Goal: Obtain resource: Download file/media

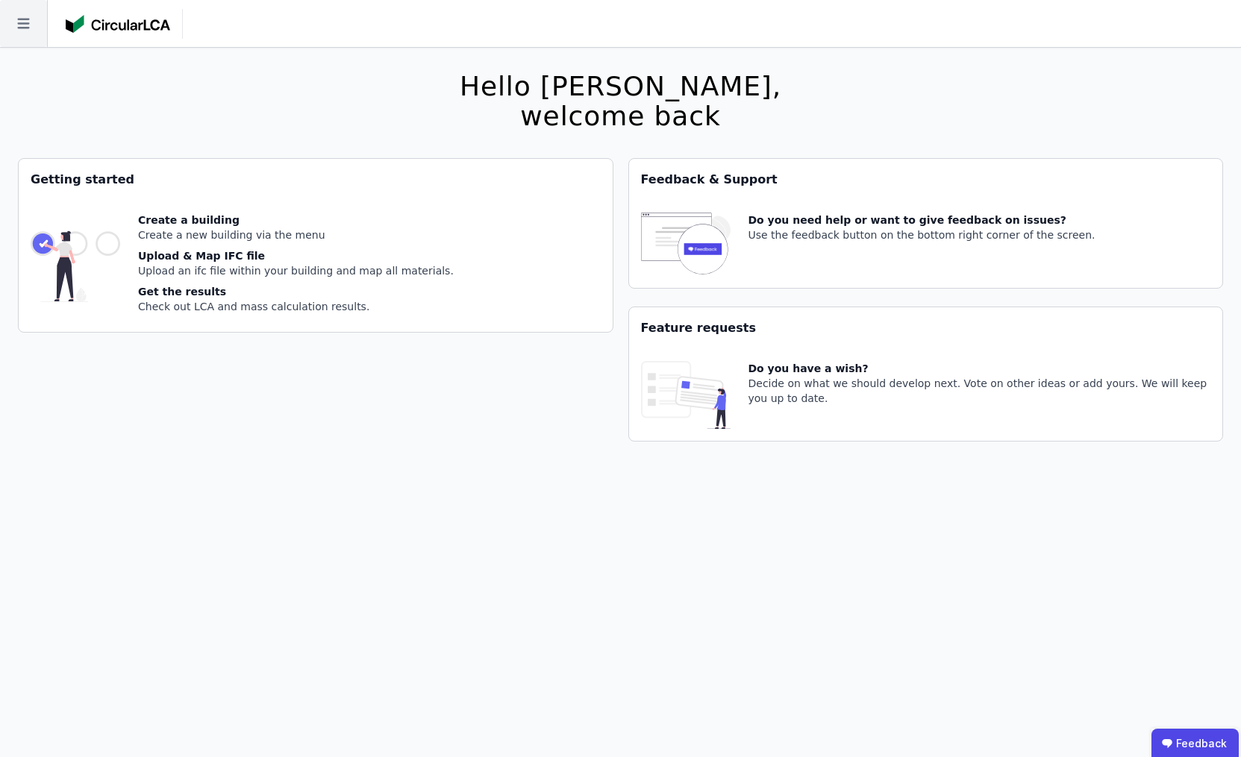
click at [19, 28] on icon at bounding box center [23, 24] width 12 height 10
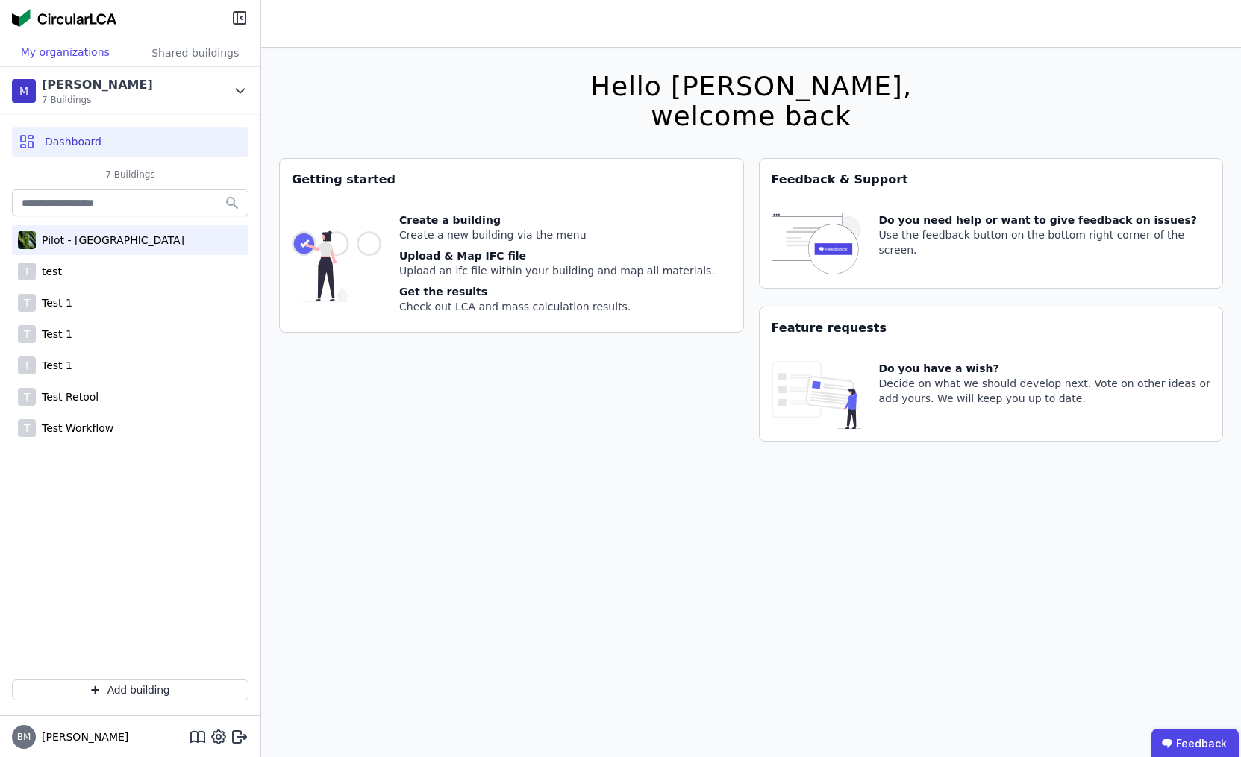
click at [89, 239] on div "Pilot - [GEOGRAPHIC_DATA]" at bounding box center [110, 240] width 148 height 15
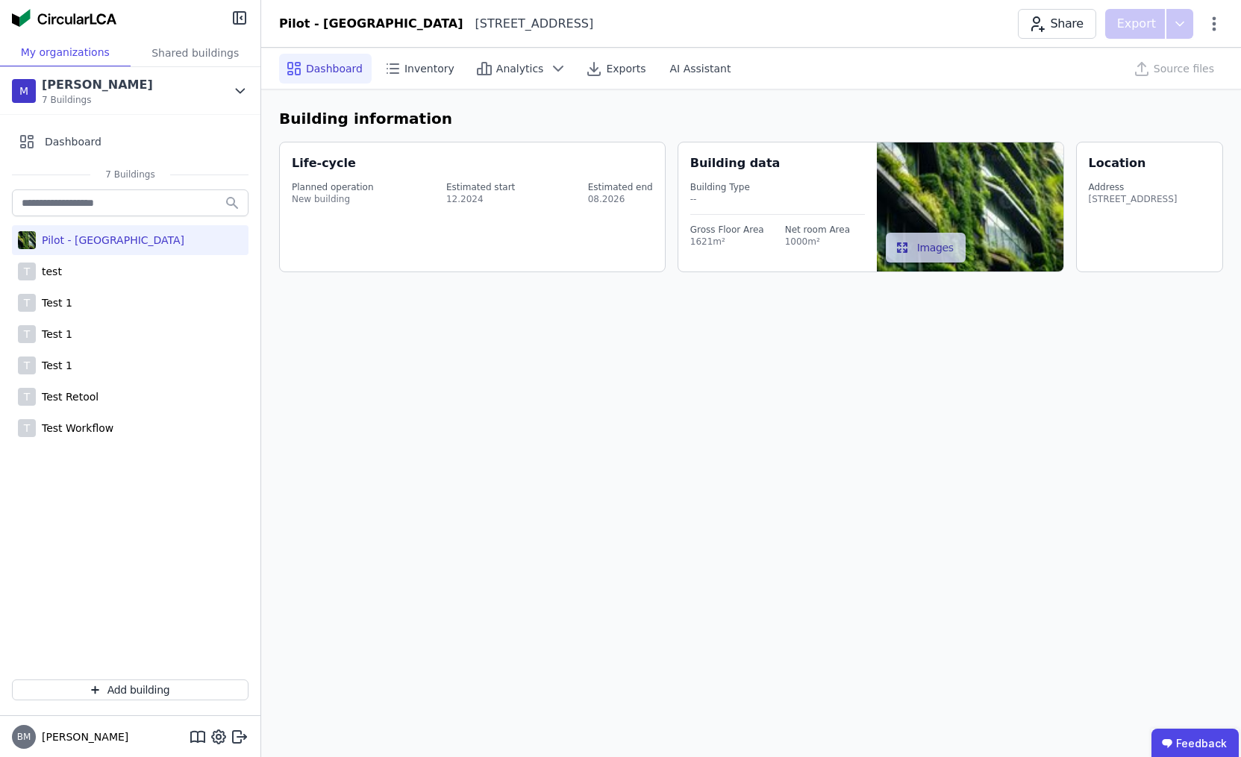
select select "*"
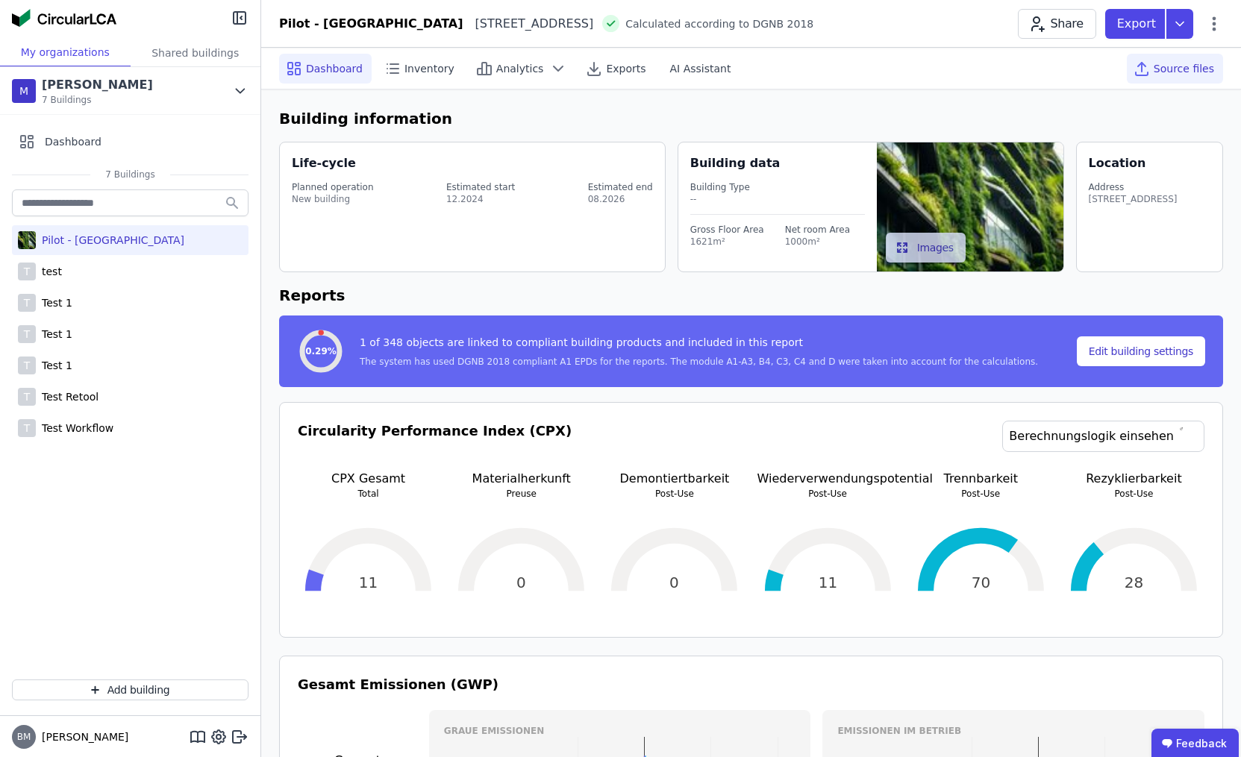
click at [1188, 80] on div "Source files" at bounding box center [1174, 69] width 96 height 30
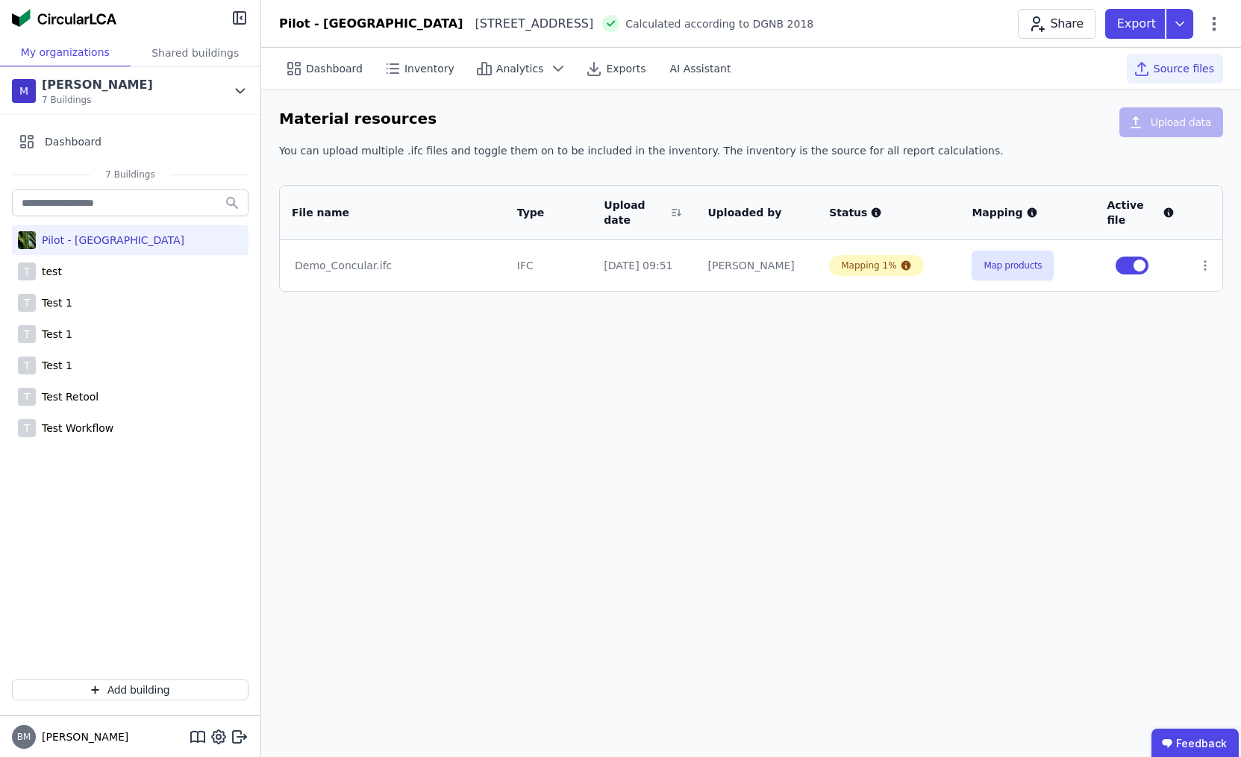
click at [1177, 40] on header "Pilot - [GEOGRAPHIC_DATA][STREET_ADDRESS][GEOGRAPHIC_DATA] according to DGNB 20…" at bounding box center [750, 24] width 979 height 48
click at [1179, 26] on icon at bounding box center [1179, 24] width 27 height 30
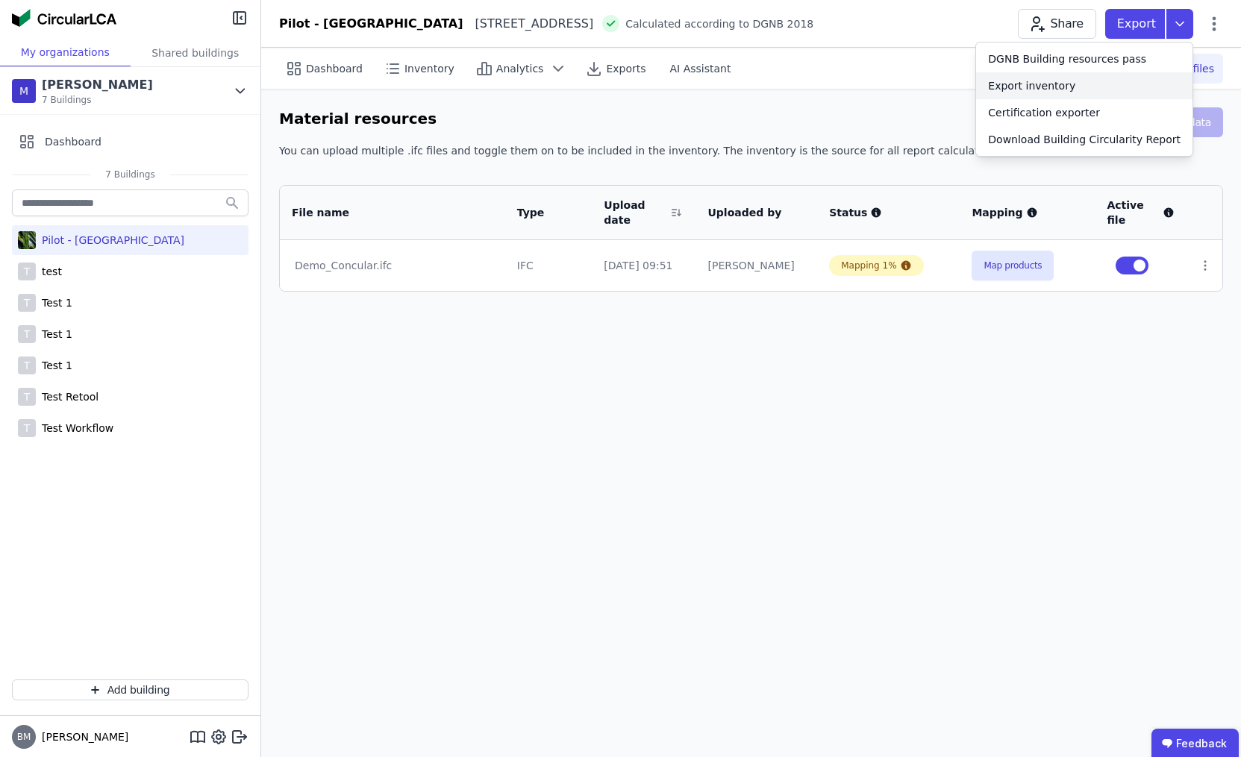
click at [1092, 88] on div "Export inventory" at bounding box center [1084, 85] width 216 height 27
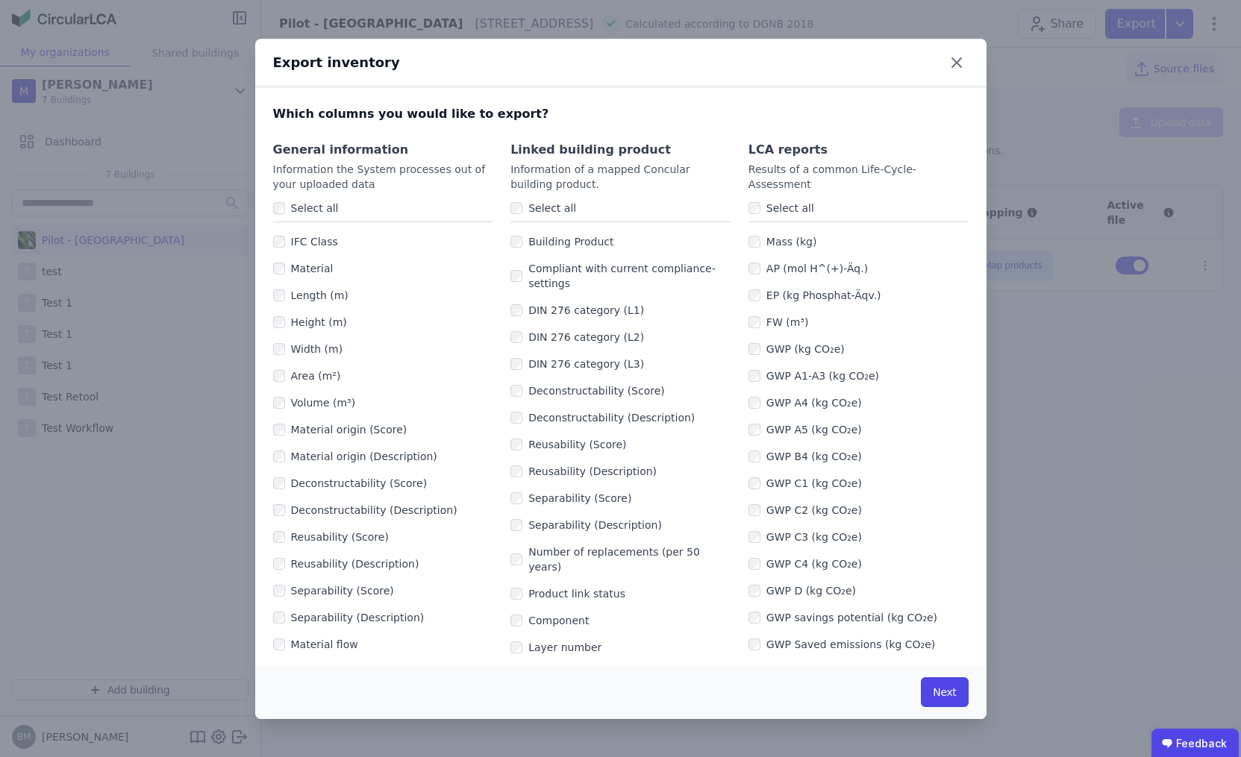
scroll to position [-1, 0]
click at [1025, 421] on div "Export inventory Which columns you would like to export? General information In…" at bounding box center [620, 378] width 1241 height 757
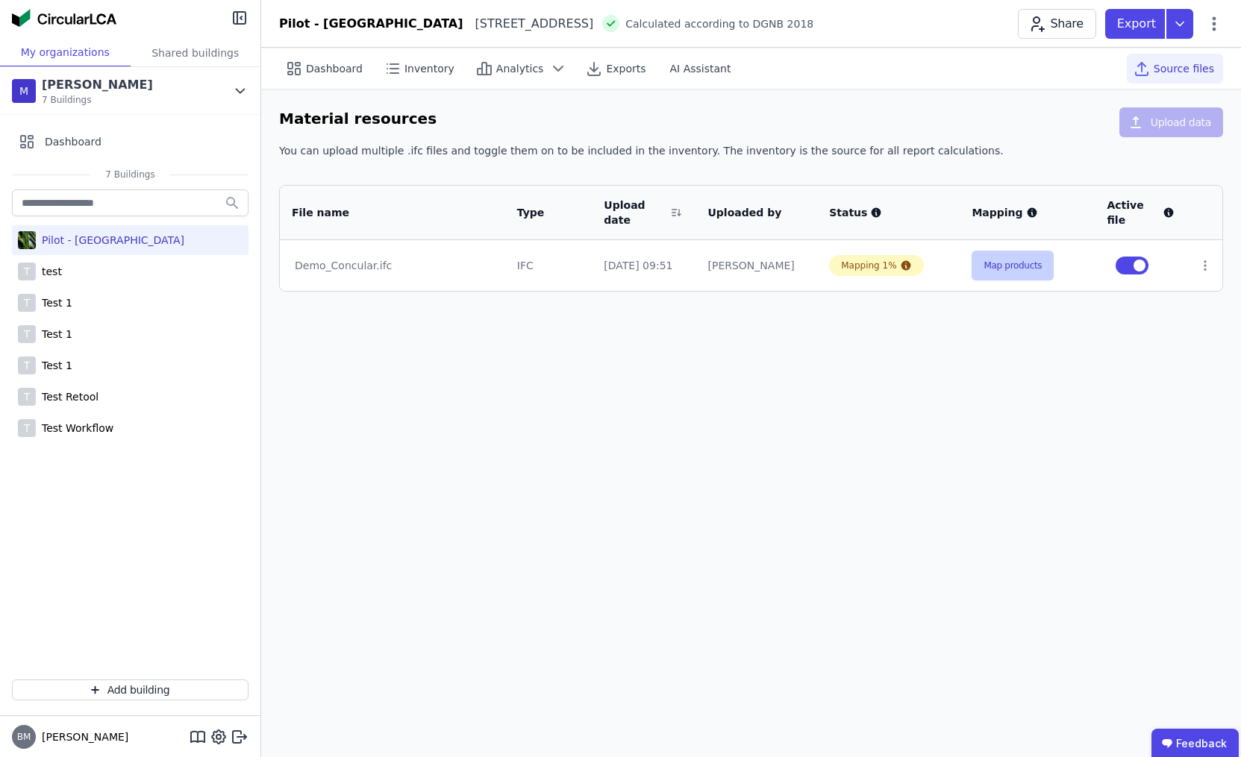
click at [1008, 273] on button "Map products" at bounding box center [1012, 266] width 82 height 30
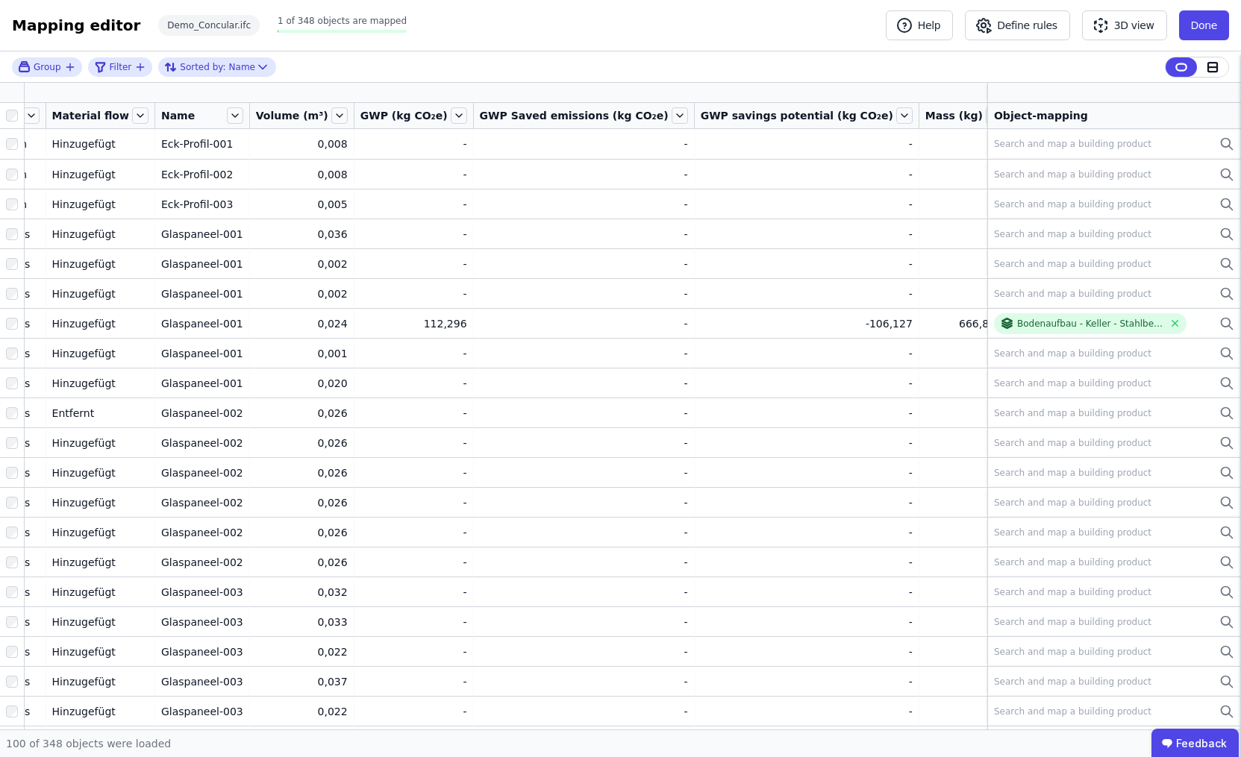
scroll to position [0, 146]
click at [1071, 91] on icon "button" at bounding box center [1077, 92] width 13 height 13
click at [1072, 181] on div "Concular Properties" at bounding box center [1163, 171] width 182 height 27
click at [1072, 245] on div "Results" at bounding box center [1163, 253] width 182 height 27
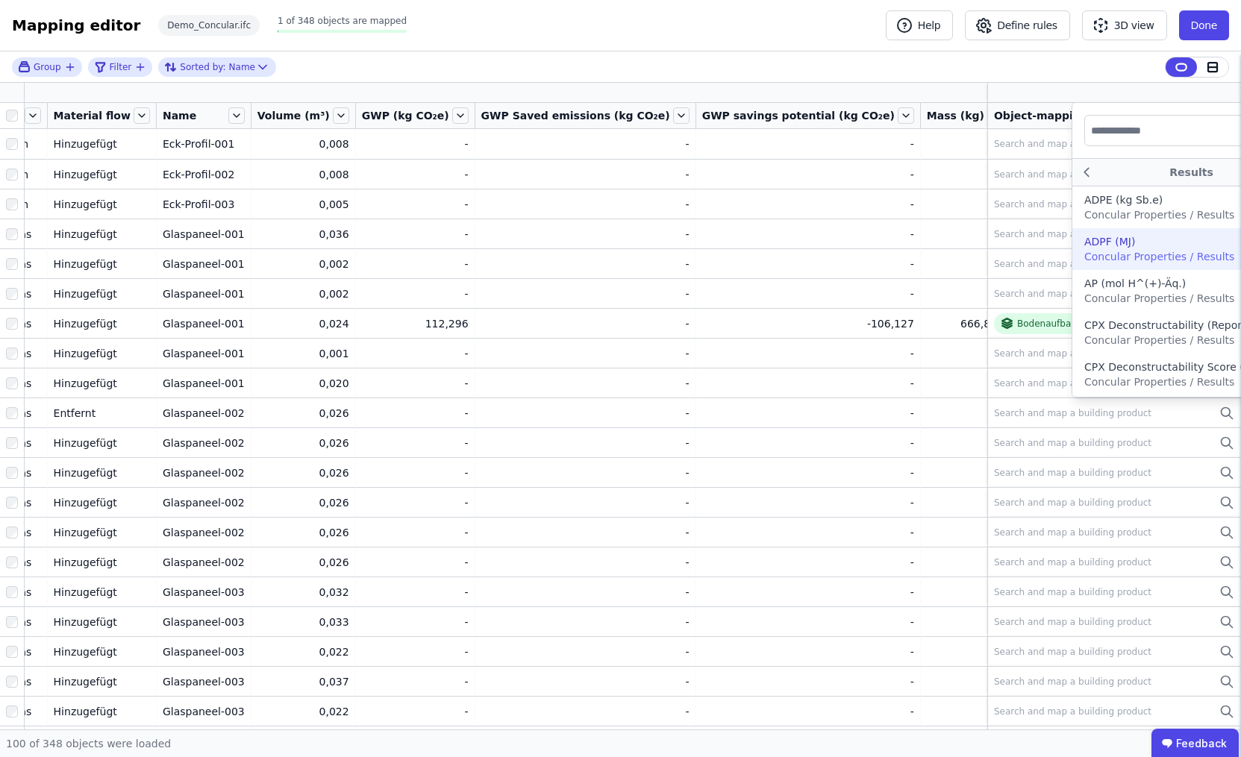
scroll to position [0, 0]
click at [970, 85] on div "Group Filter Sorted by: Name Info columns Results ADPE (kg Sb.e) Concular Prope…" at bounding box center [620, 390] width 1241 height 678
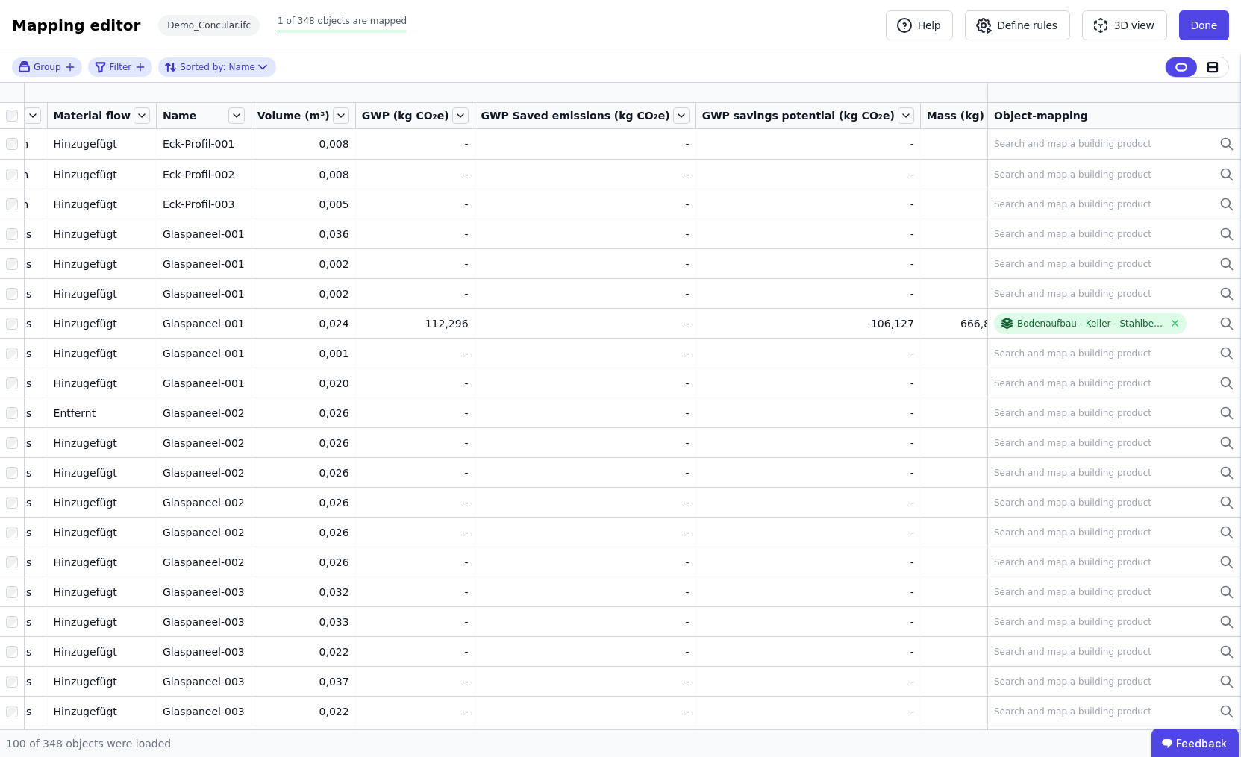
click at [982, 66] on div "Group Filter Sorted by: Name" at bounding box center [620, 66] width 1241 height 31
click at [1208, 33] on button "Done" at bounding box center [1204, 25] width 50 height 30
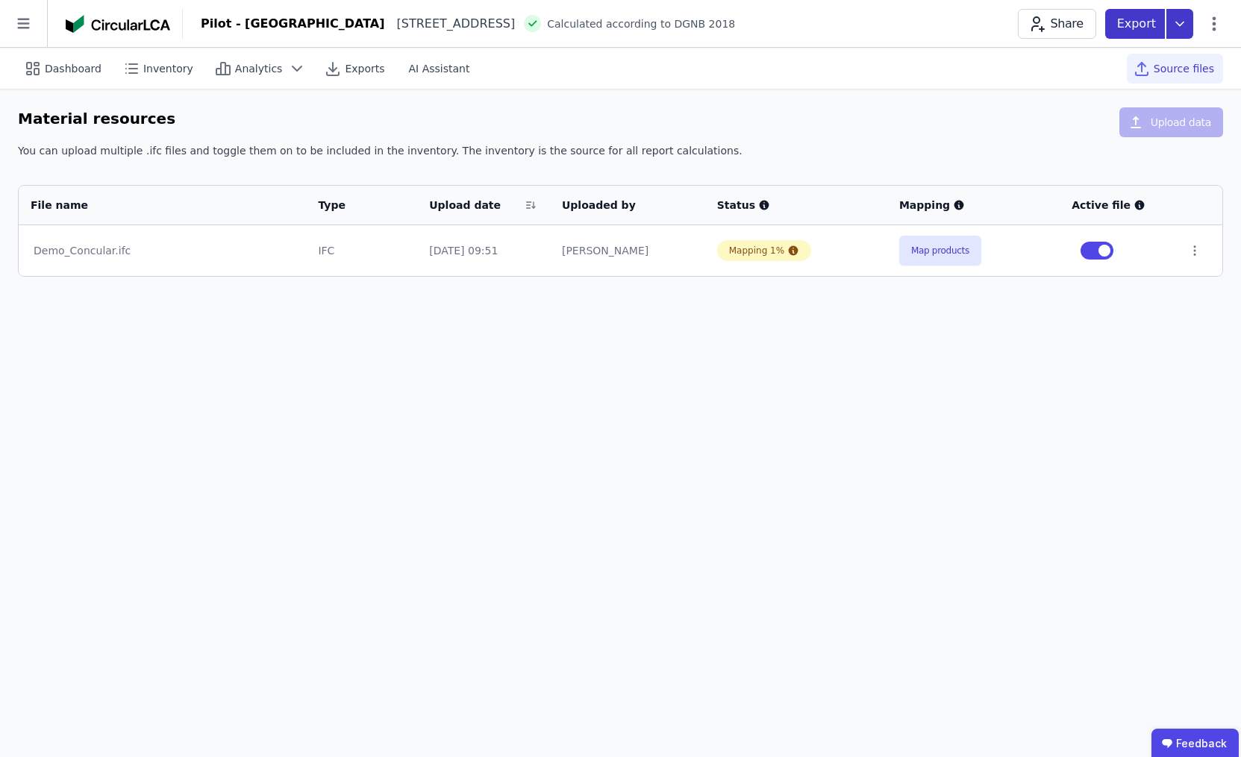
click at [1173, 29] on icon at bounding box center [1179, 24] width 27 height 30
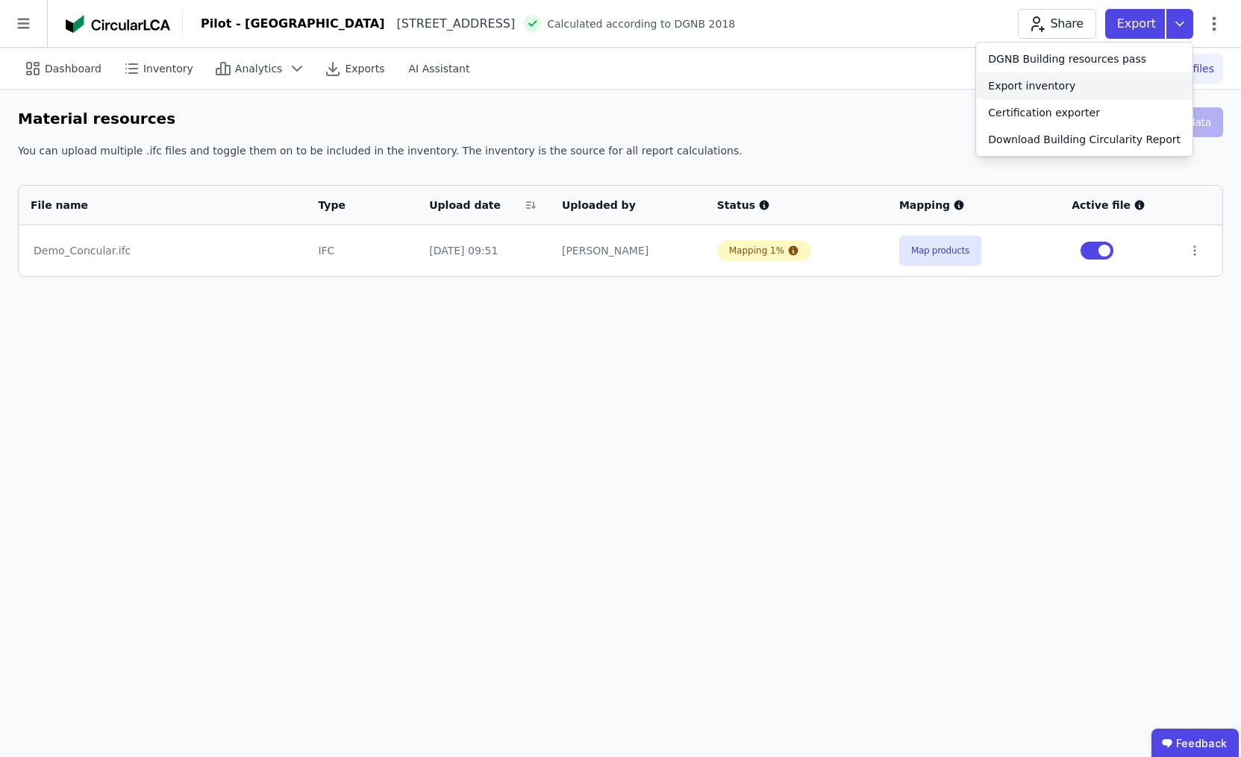
click at [1117, 90] on div "Export inventory" at bounding box center [1084, 85] width 216 height 27
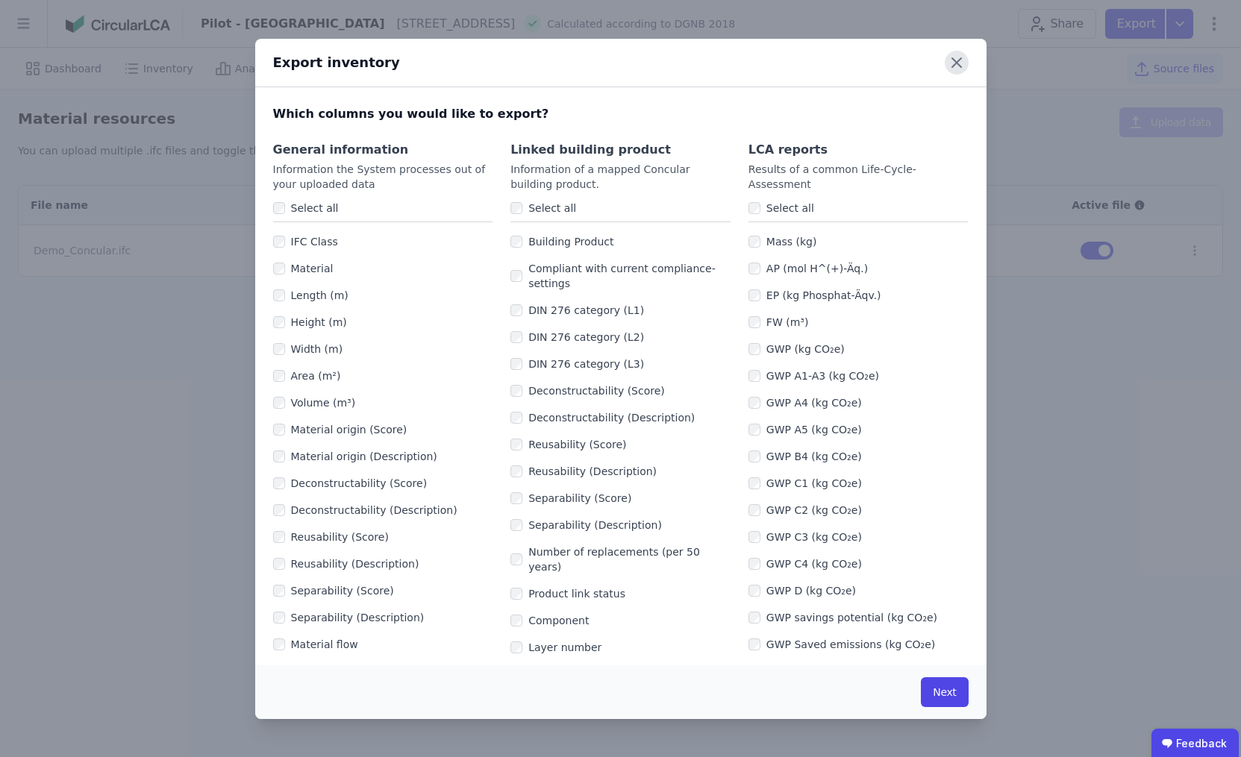
click at [967, 58] on icon at bounding box center [956, 63] width 24 height 24
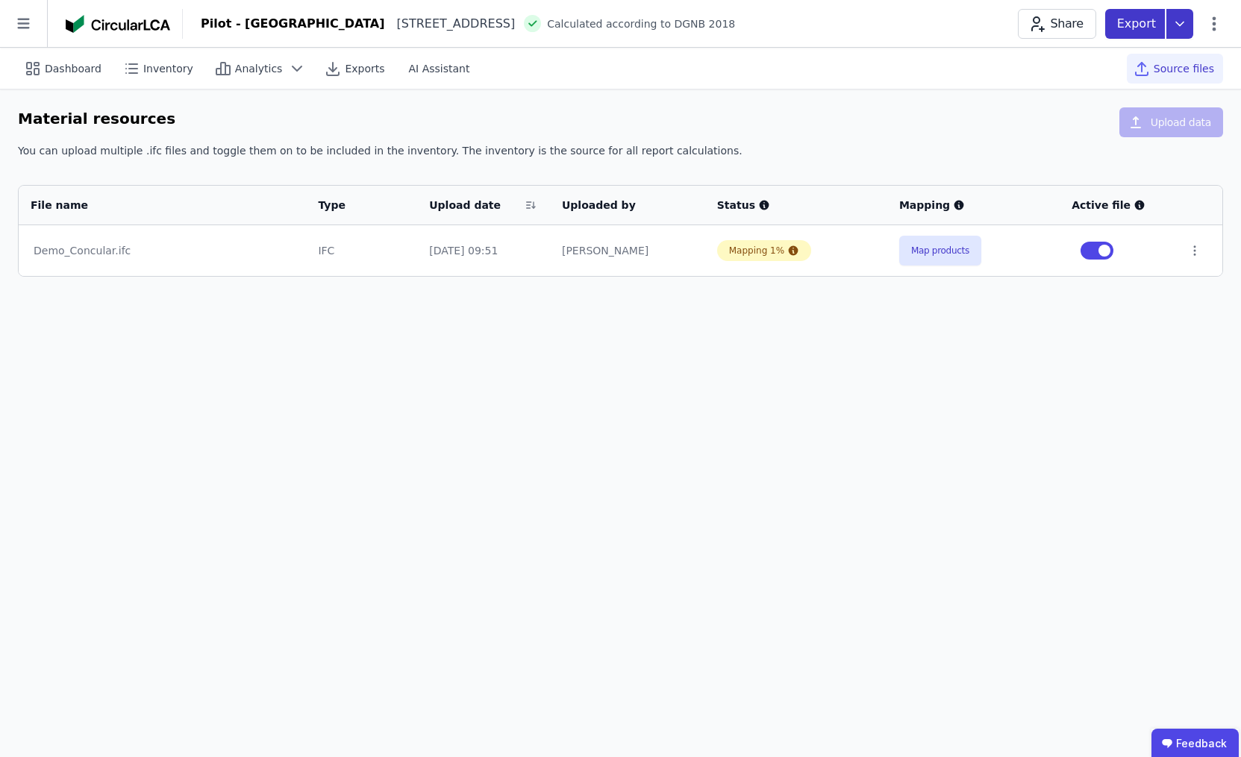
click at [1180, 30] on icon at bounding box center [1179, 24] width 27 height 30
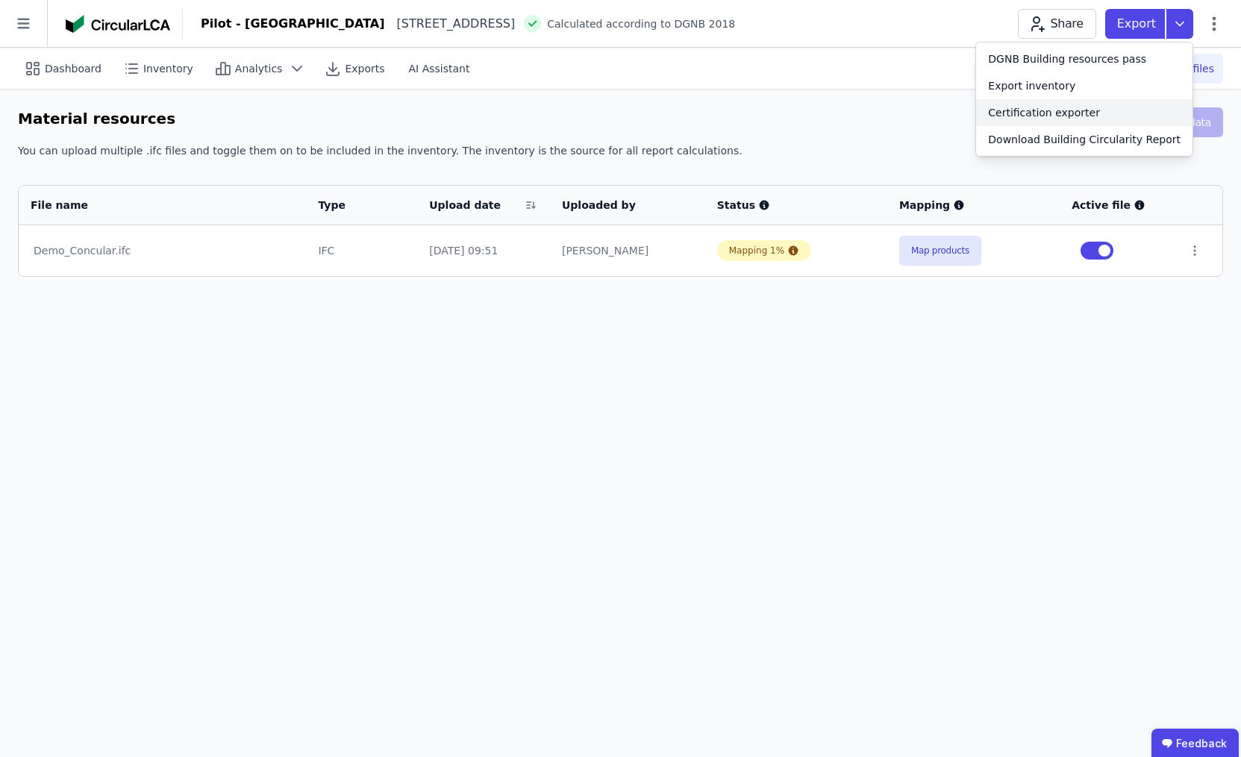
click at [1089, 113] on div "Certification exporter" at bounding box center [1044, 112] width 112 height 15
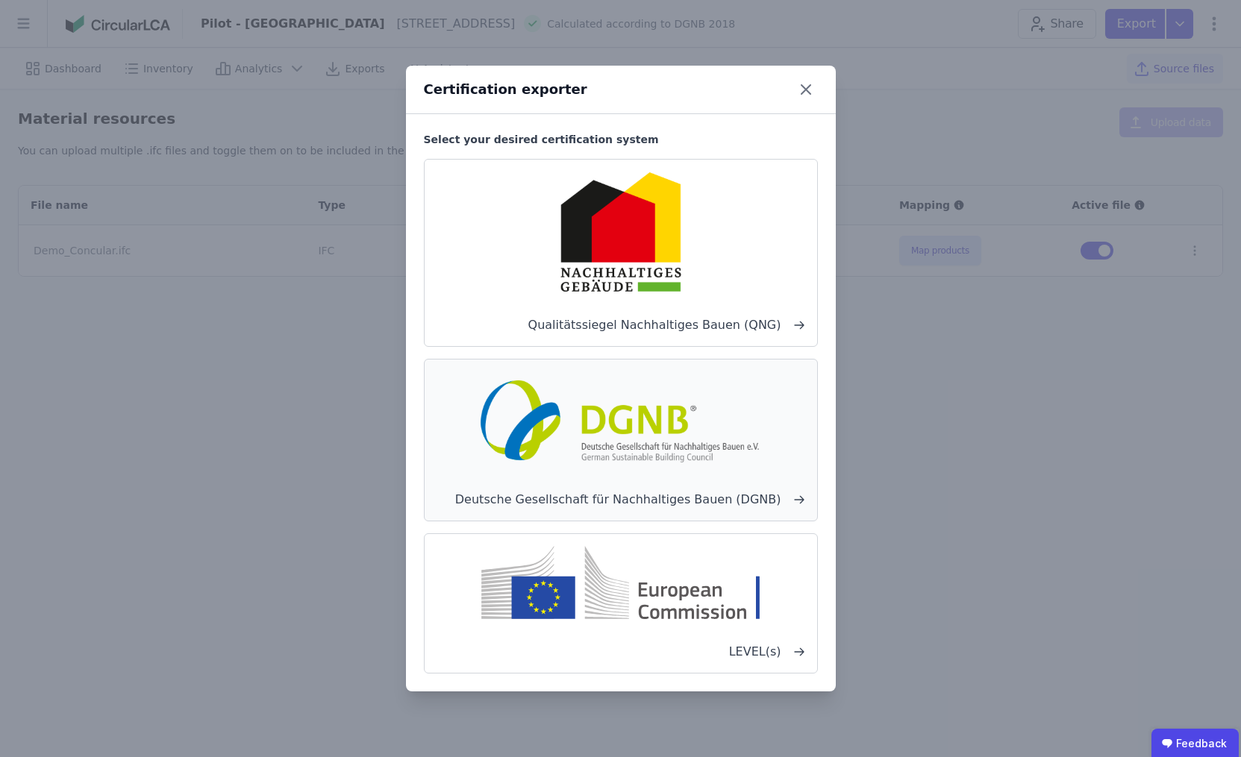
click at [693, 469] on div "Deutsche Gesellschaft für Nachhaltiges Bauen (DGNB)" at bounding box center [621, 440] width 394 height 163
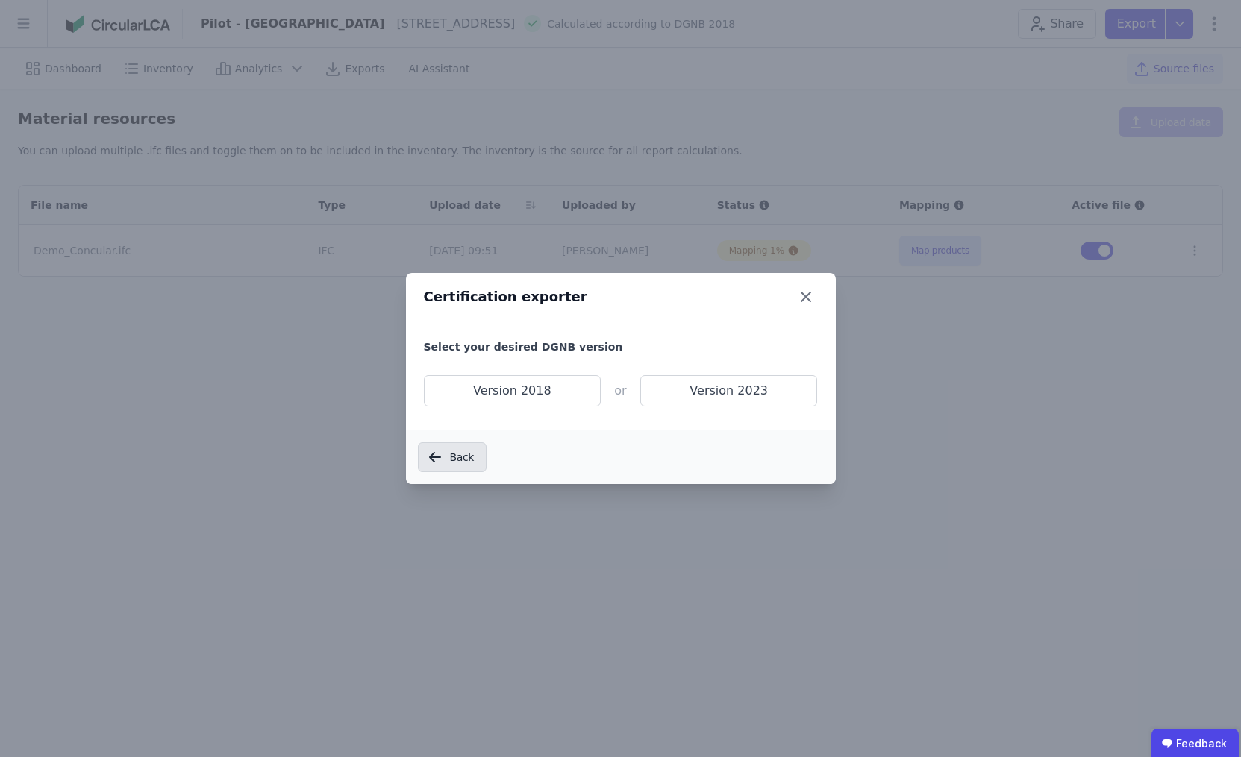
click at [481, 457] on button "Back" at bounding box center [452, 457] width 69 height 30
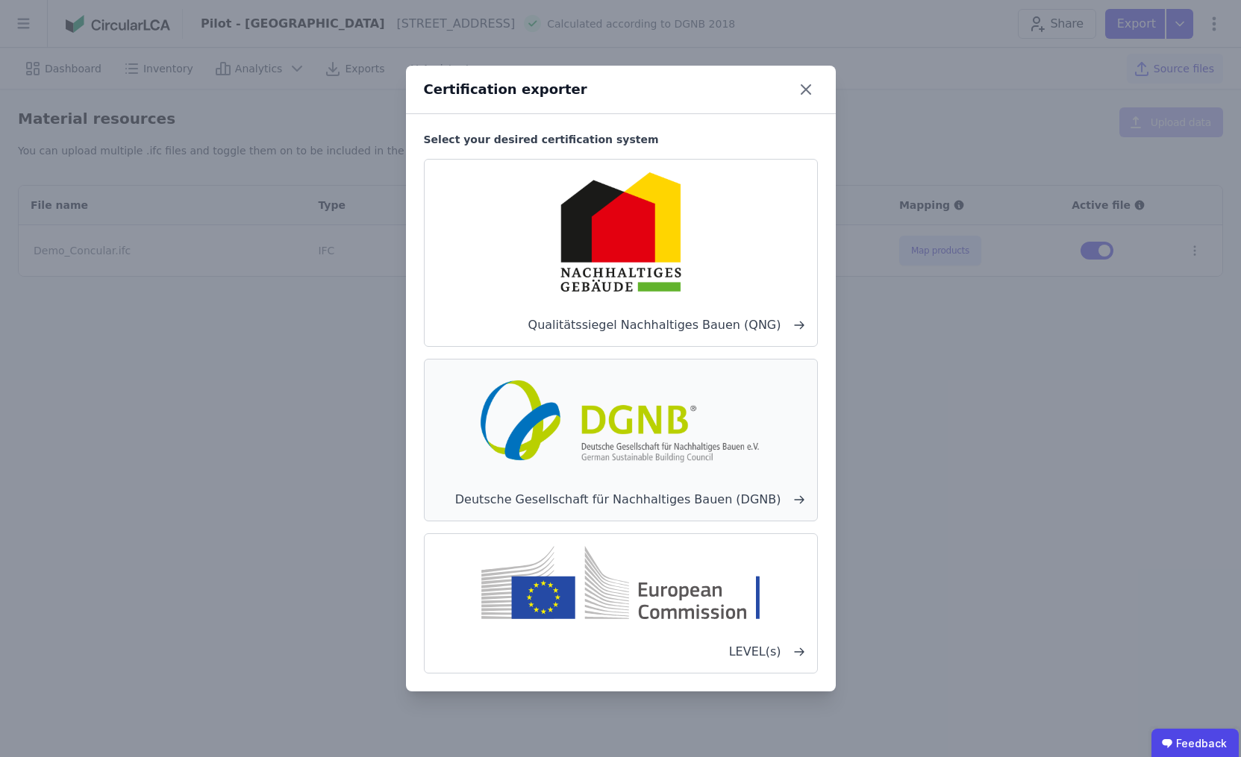
click at [623, 436] on img at bounding box center [621, 418] width 294 height 95
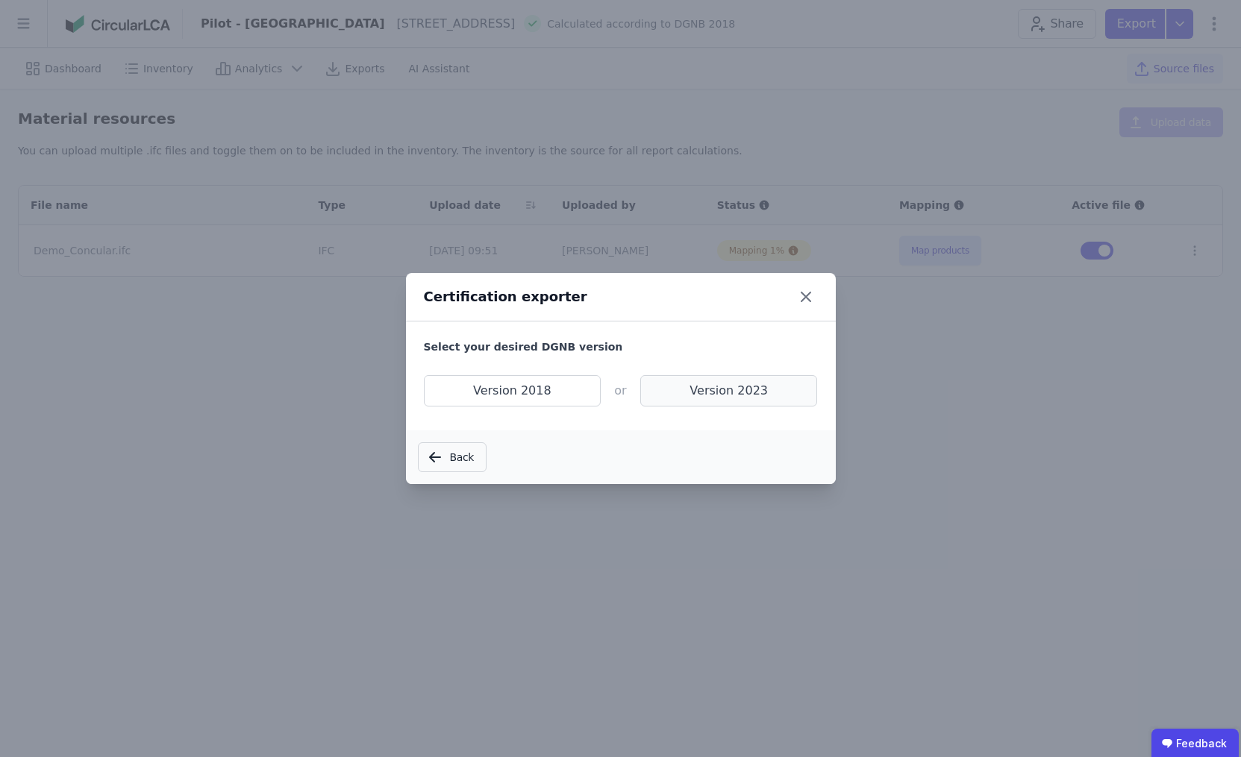
click at [686, 389] on span "Version 2023" at bounding box center [729, 390] width 178 height 31
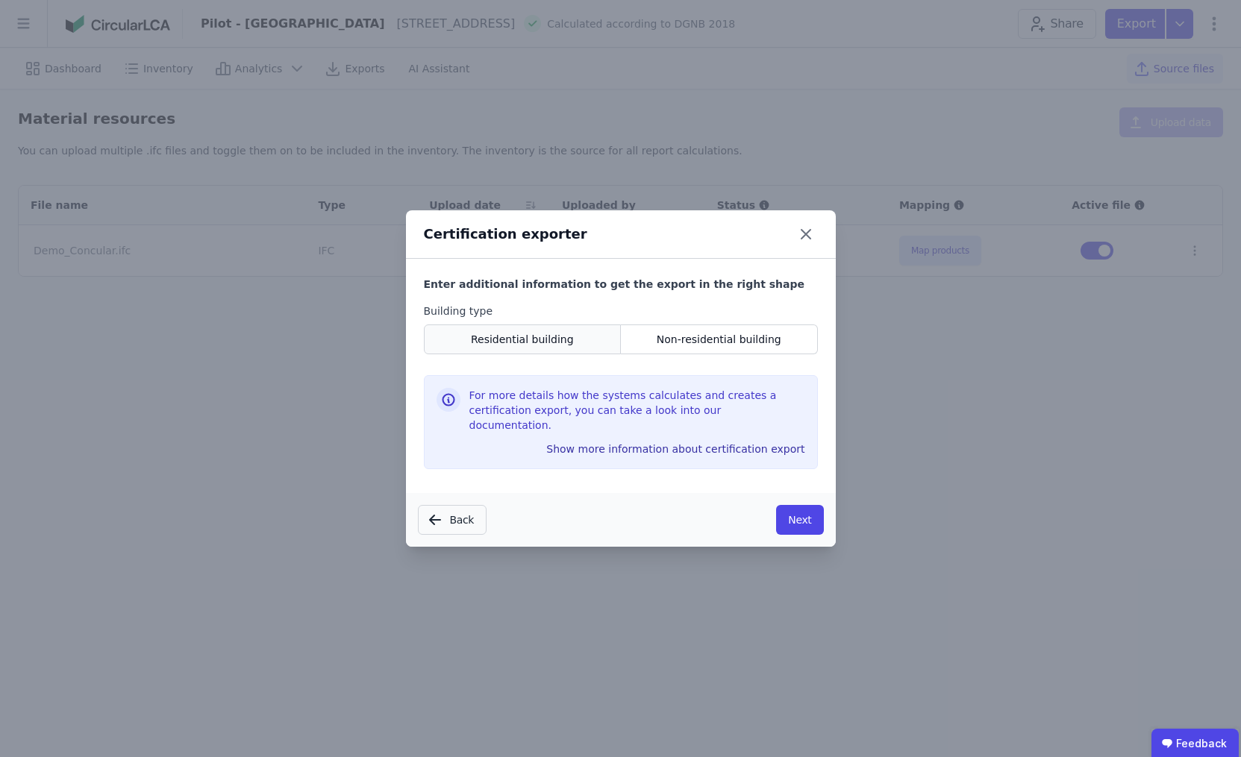
click at [571, 354] on div "Residential building" at bounding box center [523, 339] width 198 height 30
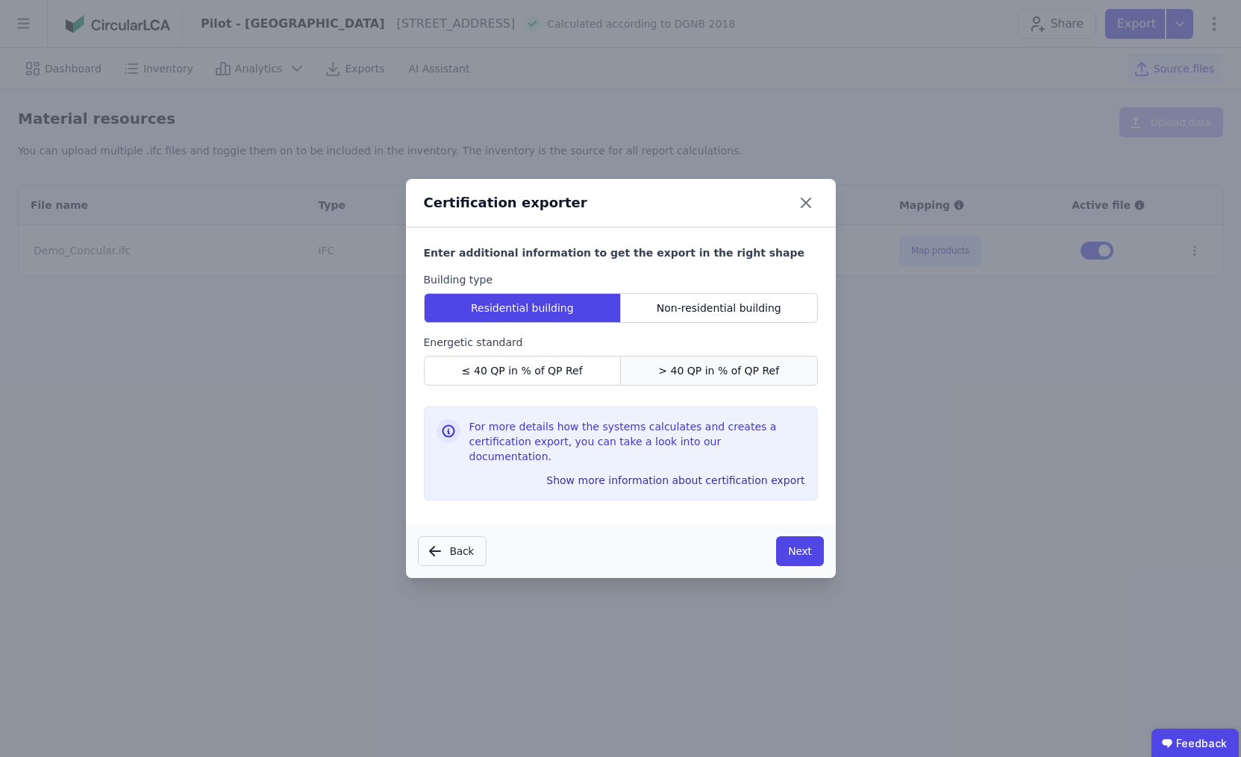
click at [681, 386] on div "> 40 QP in % of QP Ref" at bounding box center [719, 371] width 197 height 30
click at [784, 538] on button "Next" at bounding box center [799, 551] width 47 height 30
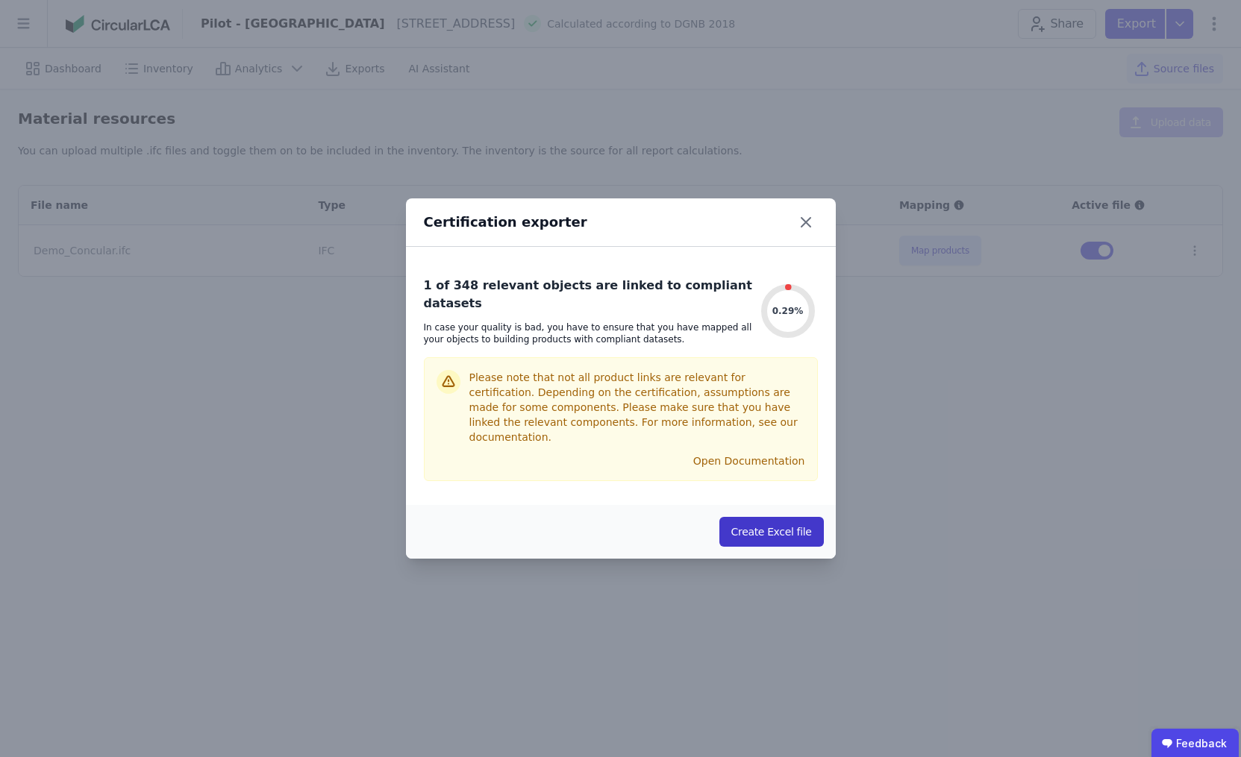
click at [791, 528] on button "Create Excel file" at bounding box center [771, 532] width 104 height 30
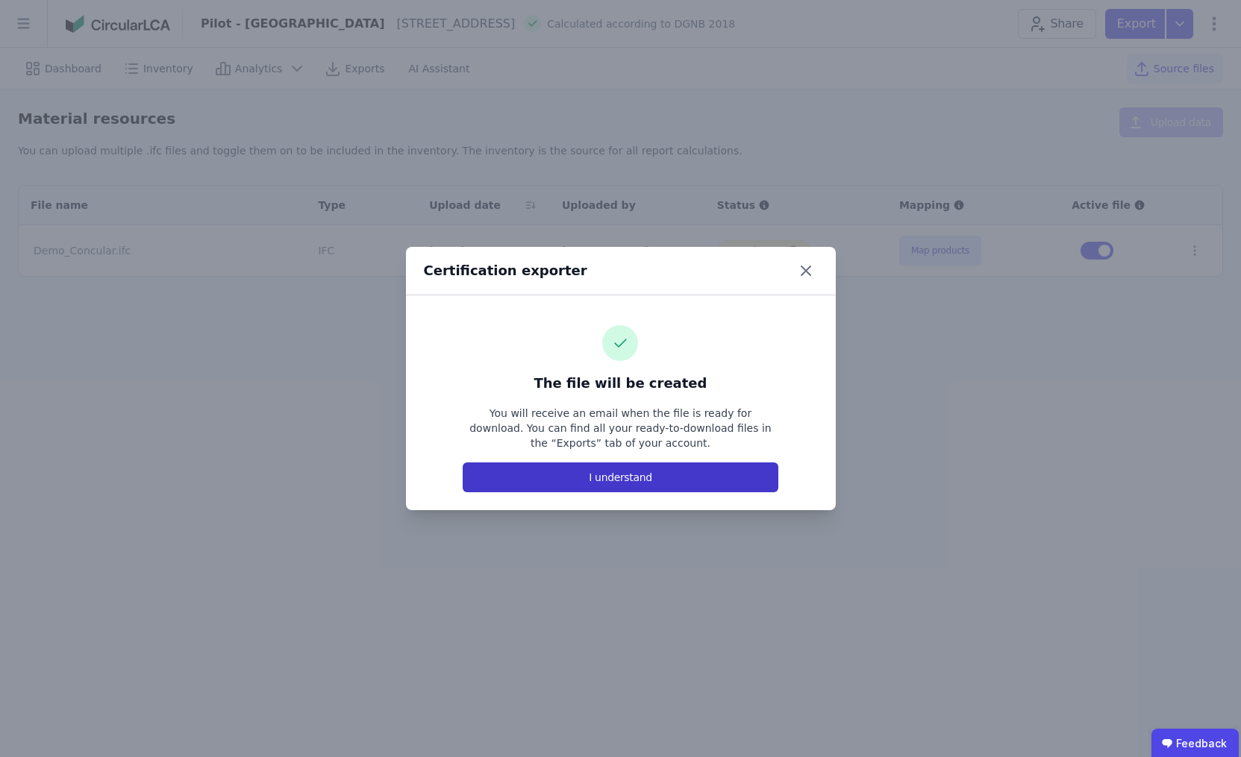
click at [721, 488] on button "I understand" at bounding box center [619, 477] width 315 height 30
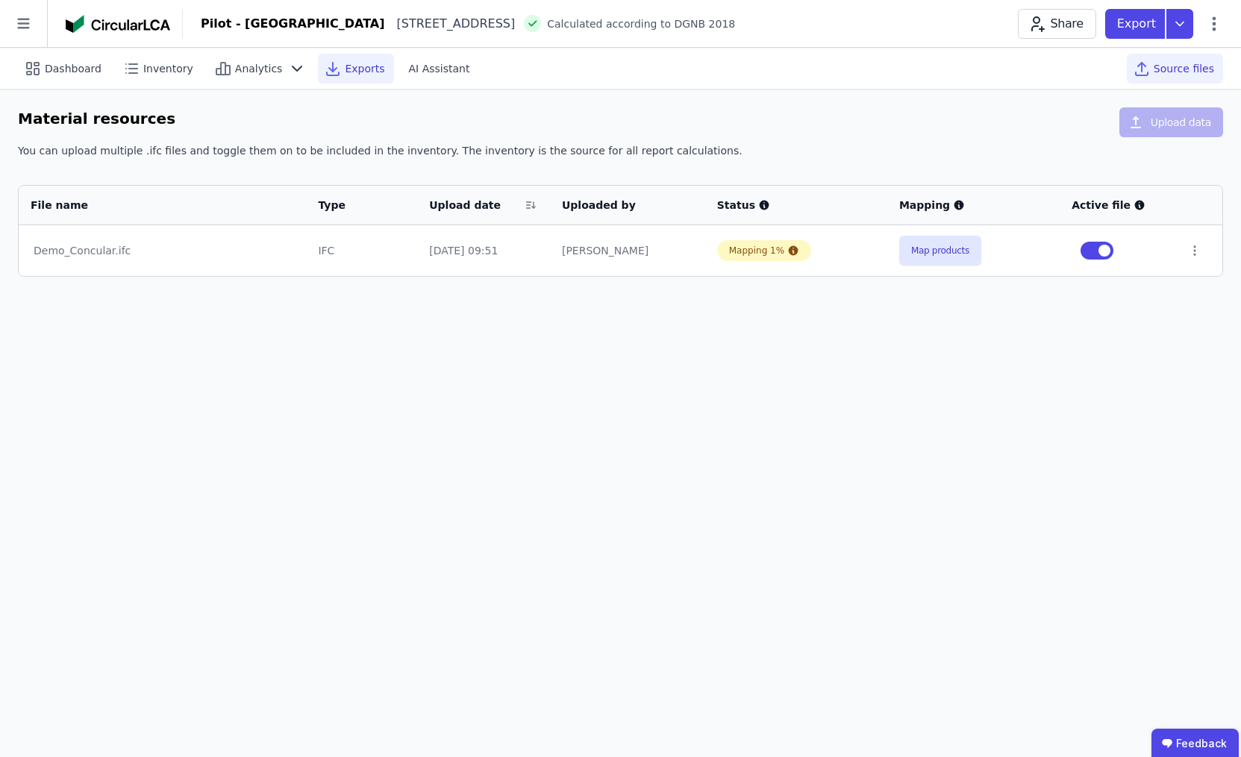
click at [357, 73] on span "Exports" at bounding box center [365, 68] width 40 height 15
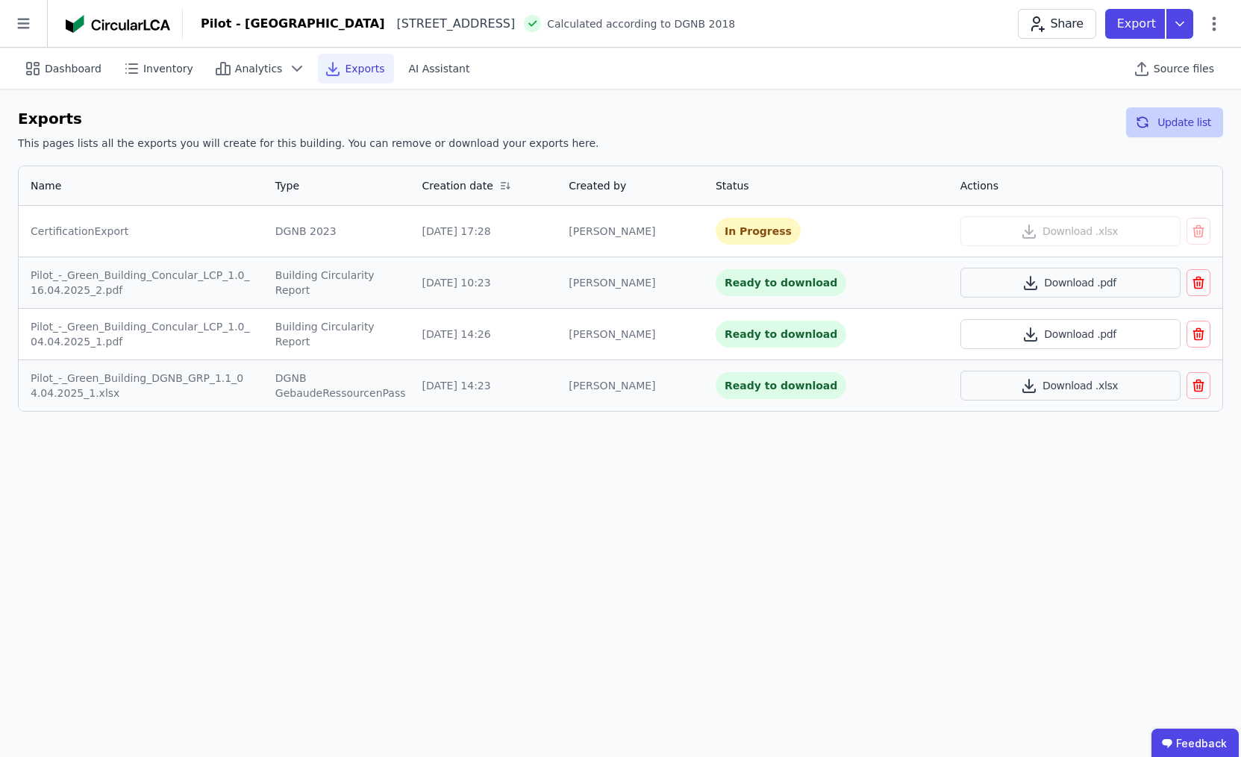
click at [1161, 134] on button "Update list" at bounding box center [1174, 122] width 97 height 30
click at [1166, 127] on button "Update list" at bounding box center [1174, 122] width 97 height 30
click at [1154, 118] on button "Update list" at bounding box center [1174, 122] width 97 height 30
click at [1148, 125] on icon "button" at bounding box center [1142, 122] width 15 height 18
click at [1138, 125] on icon "button" at bounding box center [1142, 122] width 15 height 18
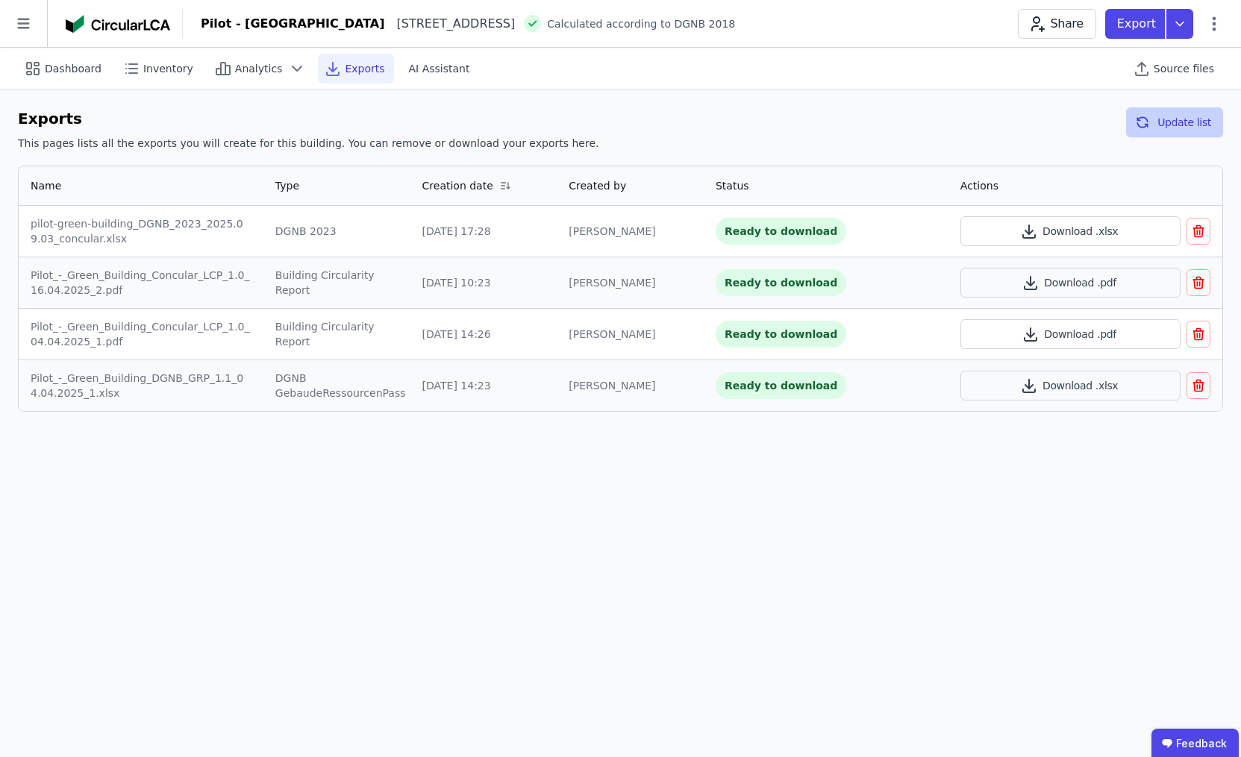
click at [1138, 125] on icon "button" at bounding box center [1142, 122] width 15 height 18
click at [1072, 234] on button "Download .xlsx" at bounding box center [1070, 231] width 221 height 30
click at [830, 3] on header "Pilot - [GEOGRAPHIC_DATA][STREET_ADDRESS][GEOGRAPHIC_DATA] according to DGNB 20…" at bounding box center [620, 24] width 1241 height 48
